Goal: Task Accomplishment & Management: Use online tool/utility

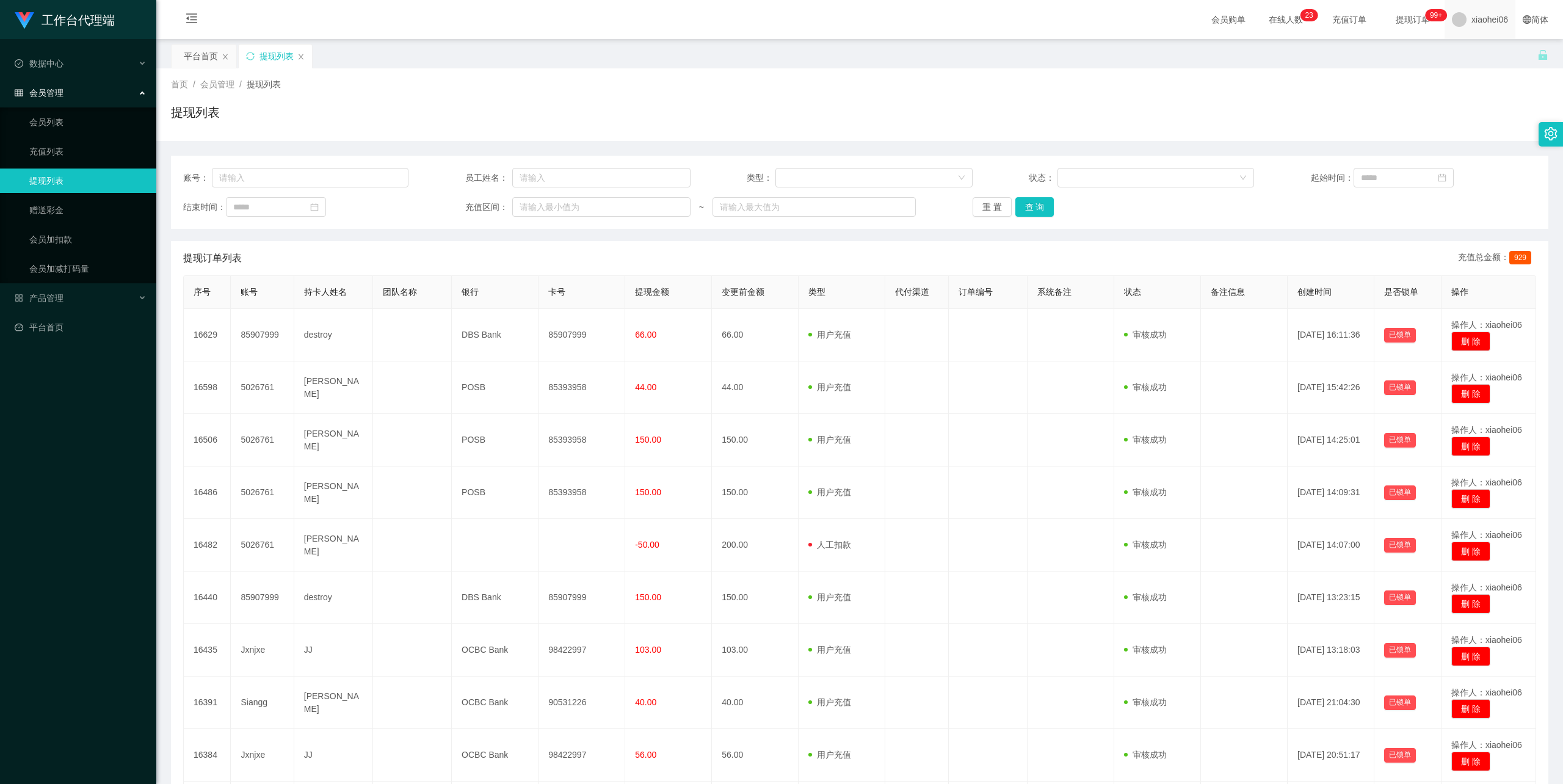
click at [1471, 20] on span "xiaohei06" at bounding box center [1490, 20] width 37 height 39
click at [1478, 18] on span "xiaohei06" at bounding box center [1490, 20] width 37 height 39
click at [1473, 45] on li "退出登录" at bounding box center [1478, 54] width 92 height 20
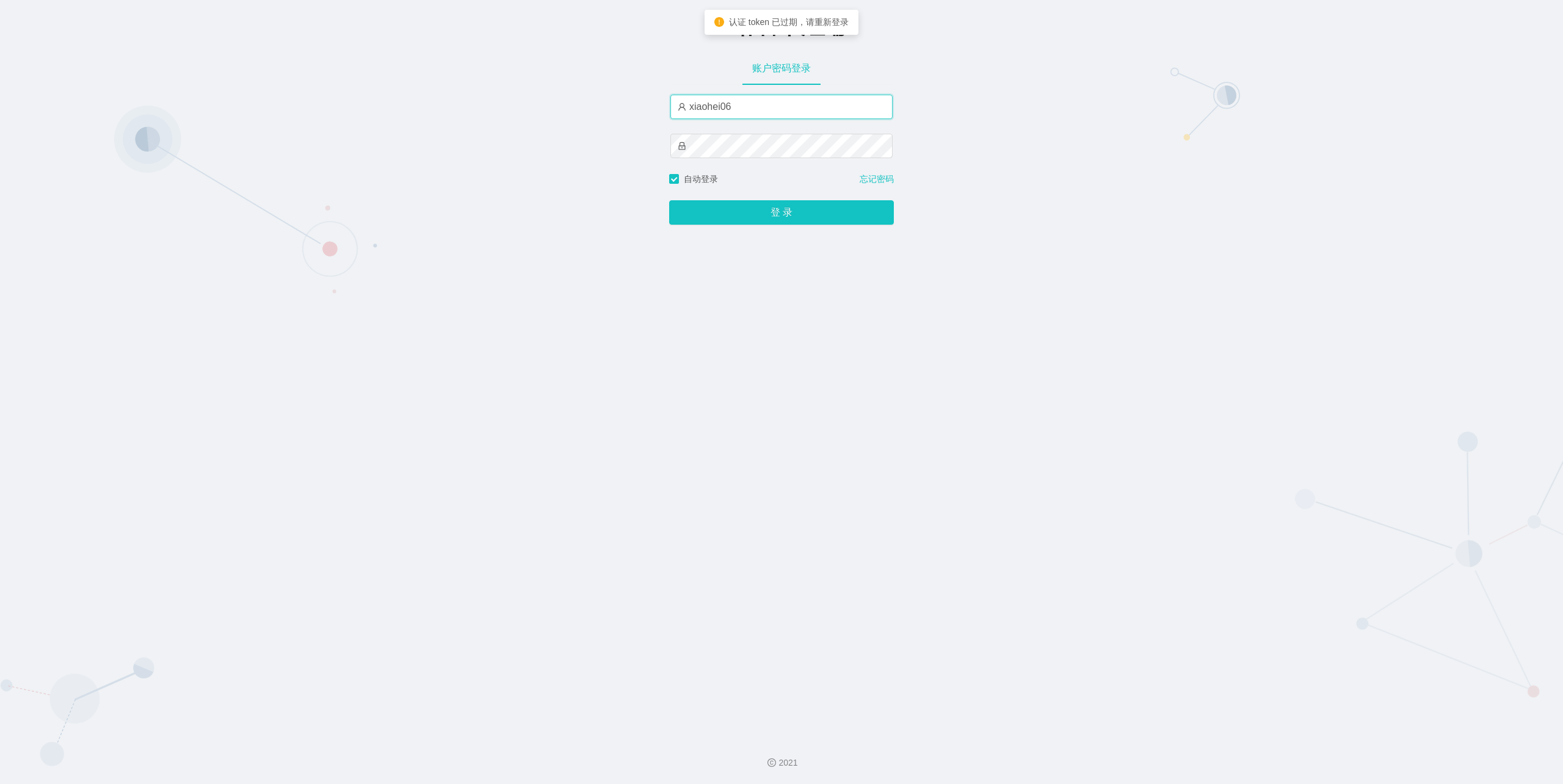
click at [757, 98] on input "xiaohei06" at bounding box center [781, 107] width 222 height 25
type input "feiji"
click at [780, 211] on button "登 录" at bounding box center [781, 212] width 224 height 25
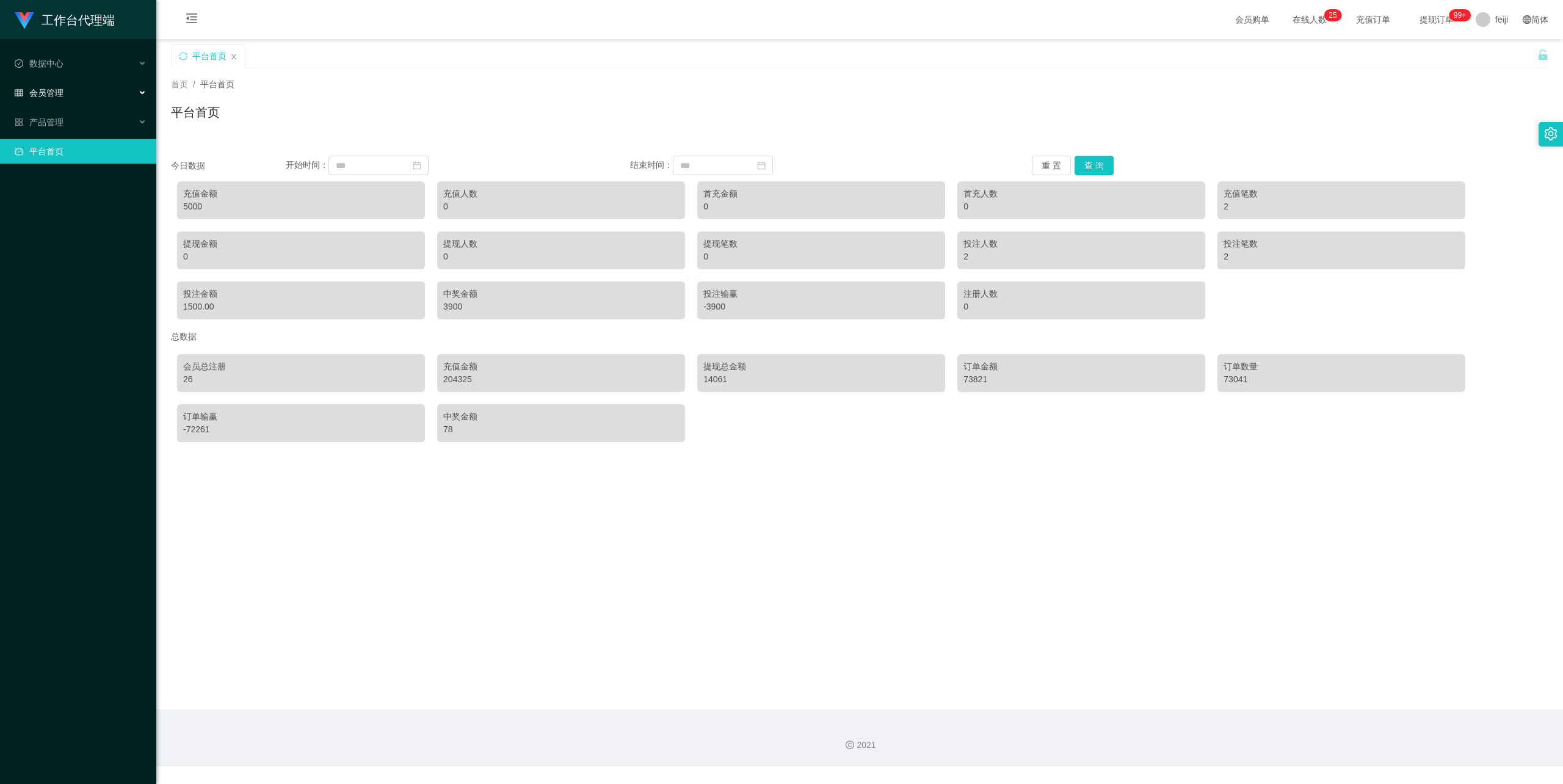
click at [56, 90] on span "会员管理" at bounding box center [39, 92] width 49 height 9
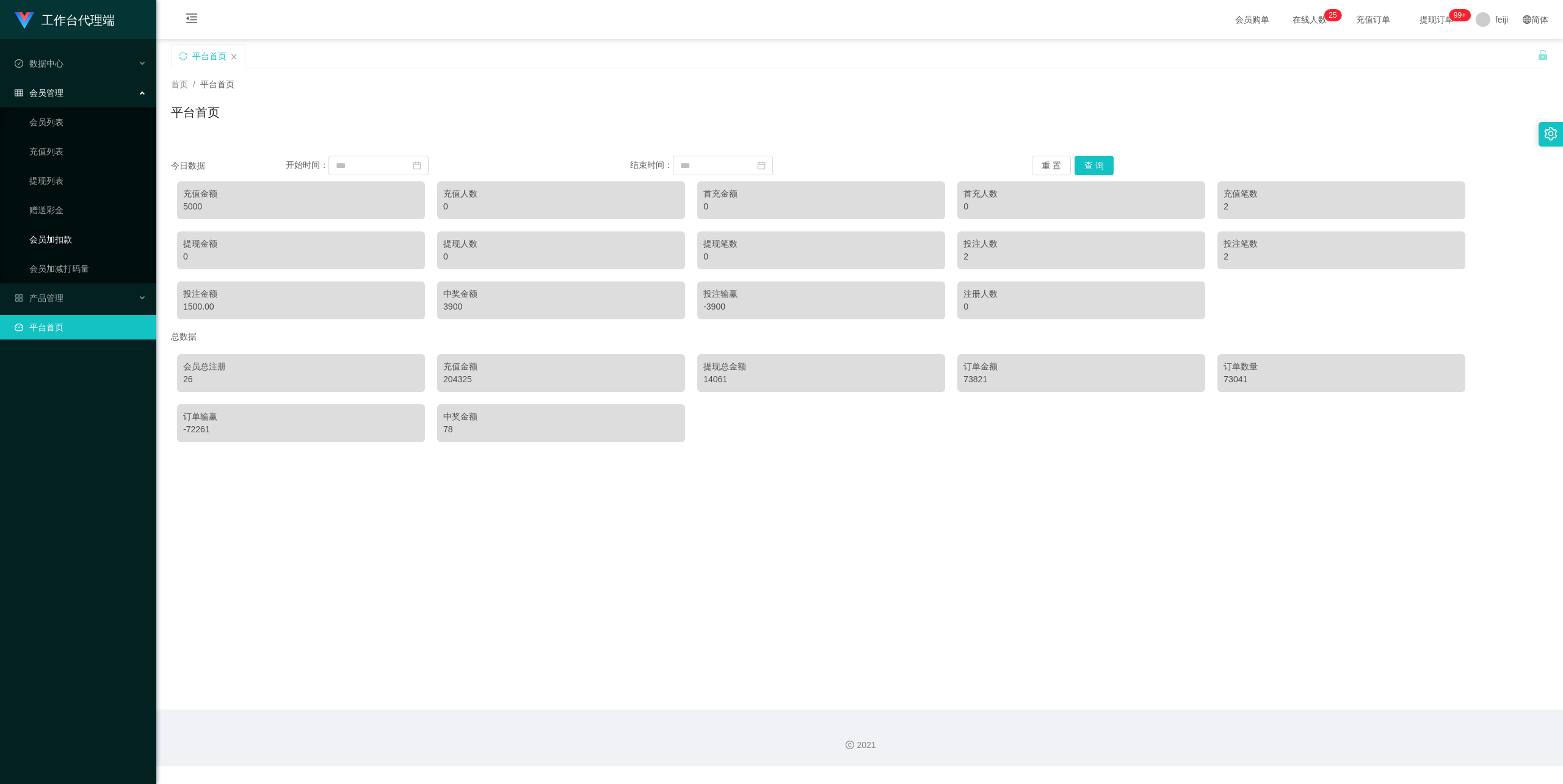
click at [52, 237] on link "会员加扣款" at bounding box center [87, 239] width 117 height 25
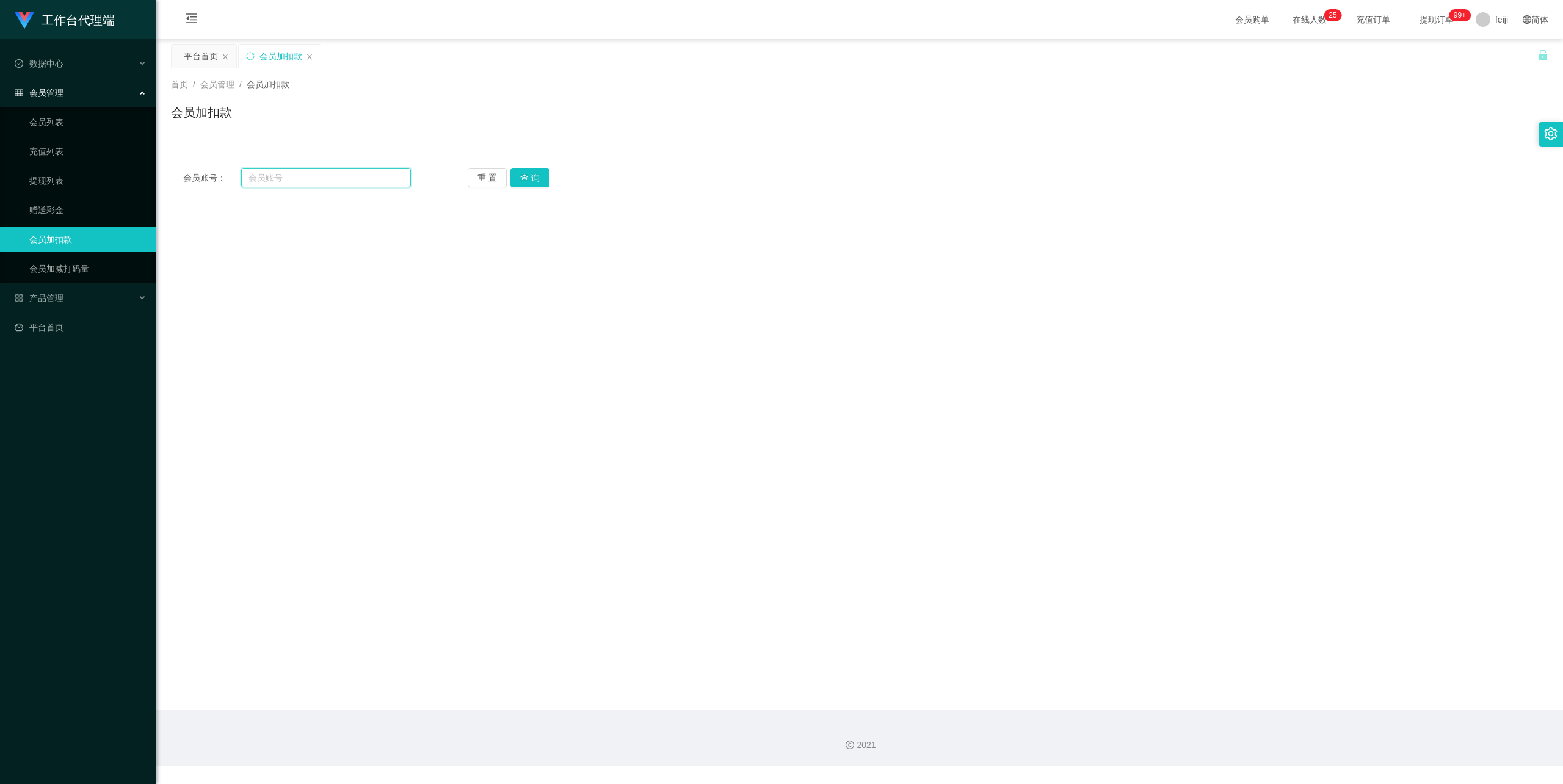
click at [357, 179] on input "text" at bounding box center [326, 178] width 169 height 20
paste input "soonchengtoh"
type input "soonchengtoh"
drag, startPoint x: 537, startPoint y: 169, endPoint x: 503, endPoint y: 177, distance: 34.9
click at [536, 169] on button "查 询" at bounding box center [530, 178] width 39 height 20
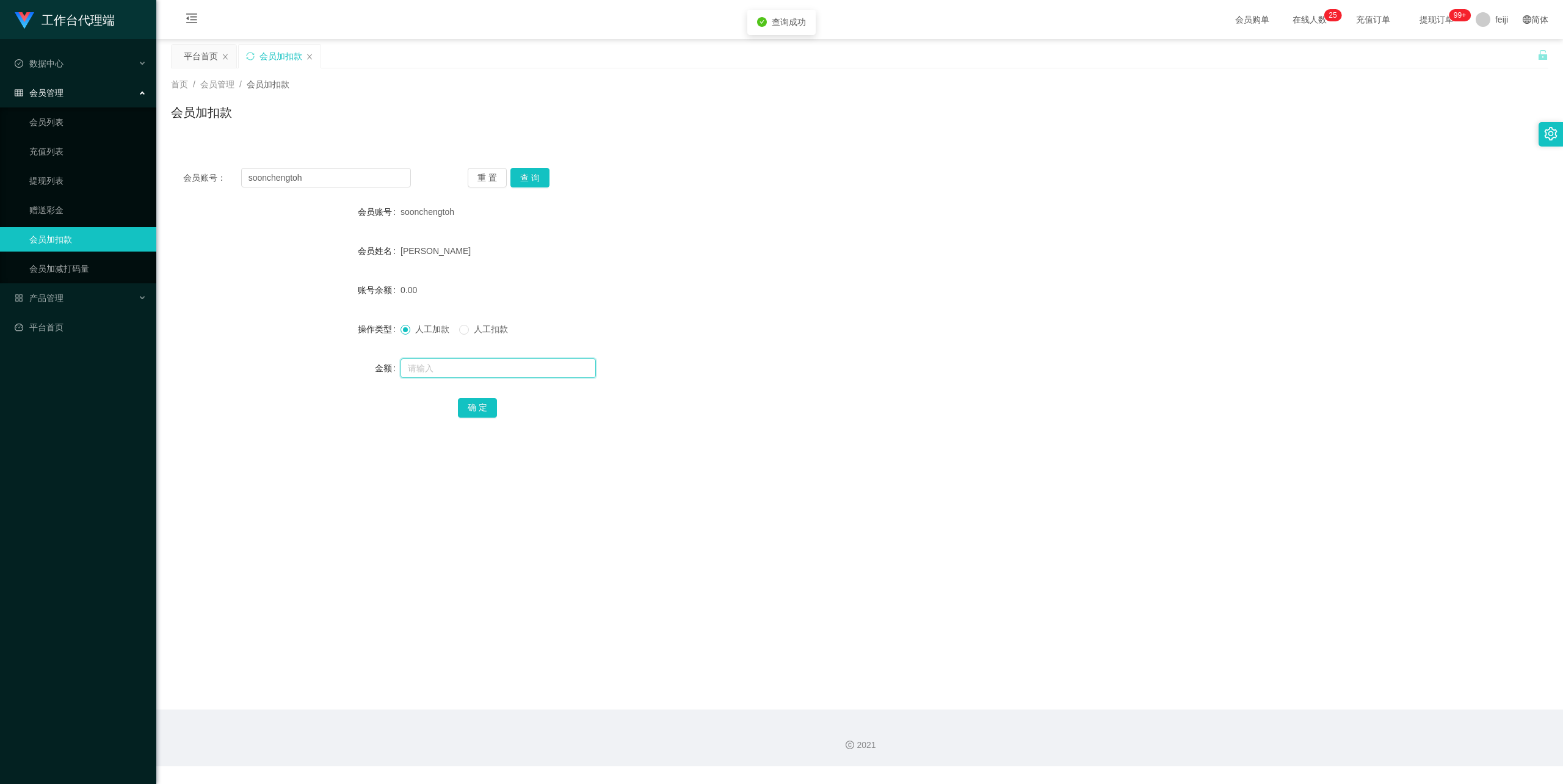
click at [479, 372] on input "text" at bounding box center [498, 368] width 195 height 20
type input "500"
click at [471, 408] on button "确 定" at bounding box center [477, 408] width 39 height 20
drag, startPoint x: 866, startPoint y: 259, endPoint x: 881, endPoint y: 230, distance: 32.6
click at [867, 257] on div "[PERSON_NAME]" at bounding box center [802, 251] width 804 height 25
